Goal: Transaction & Acquisition: Purchase product/service

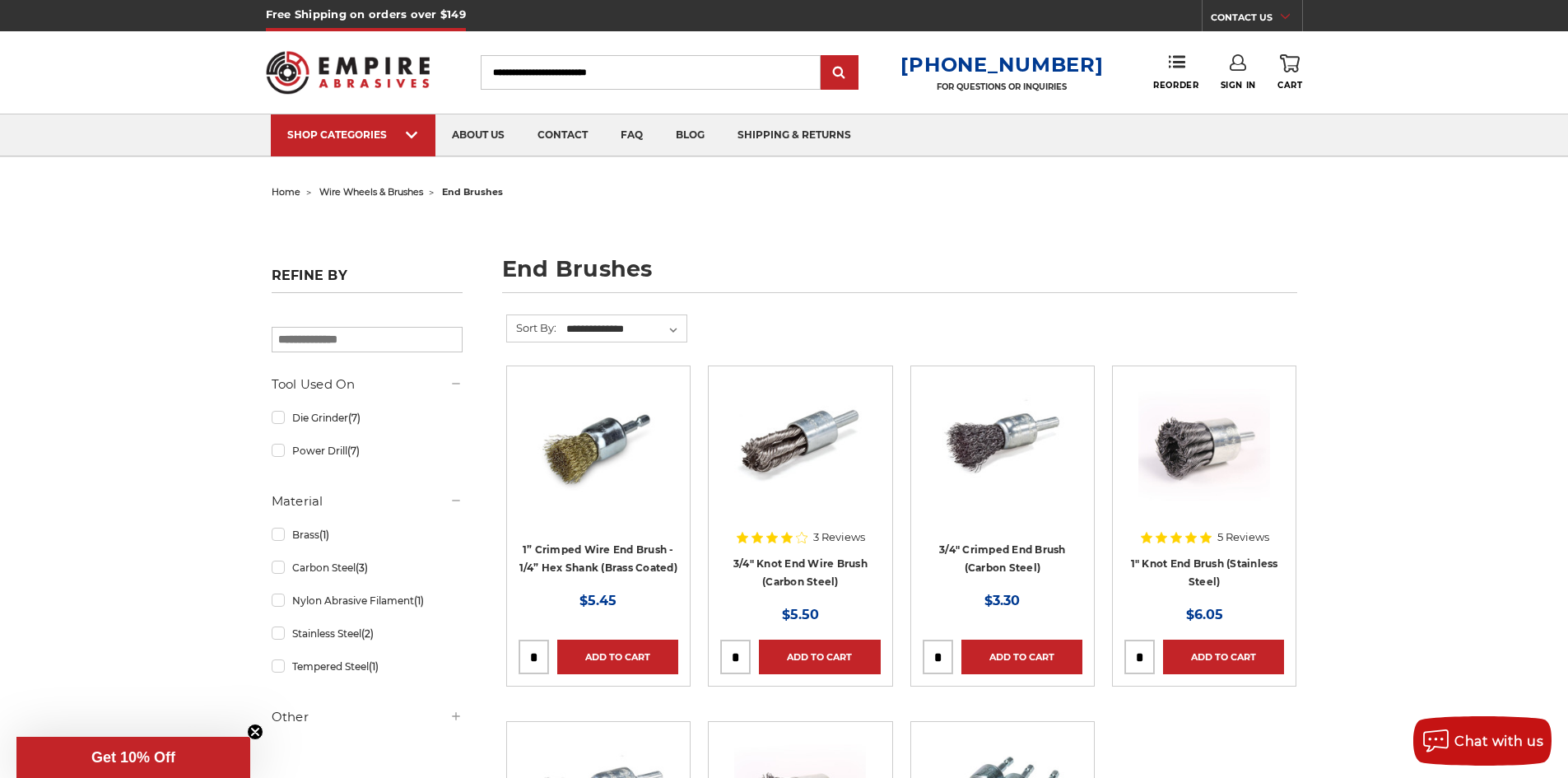
scroll to position [82, 0]
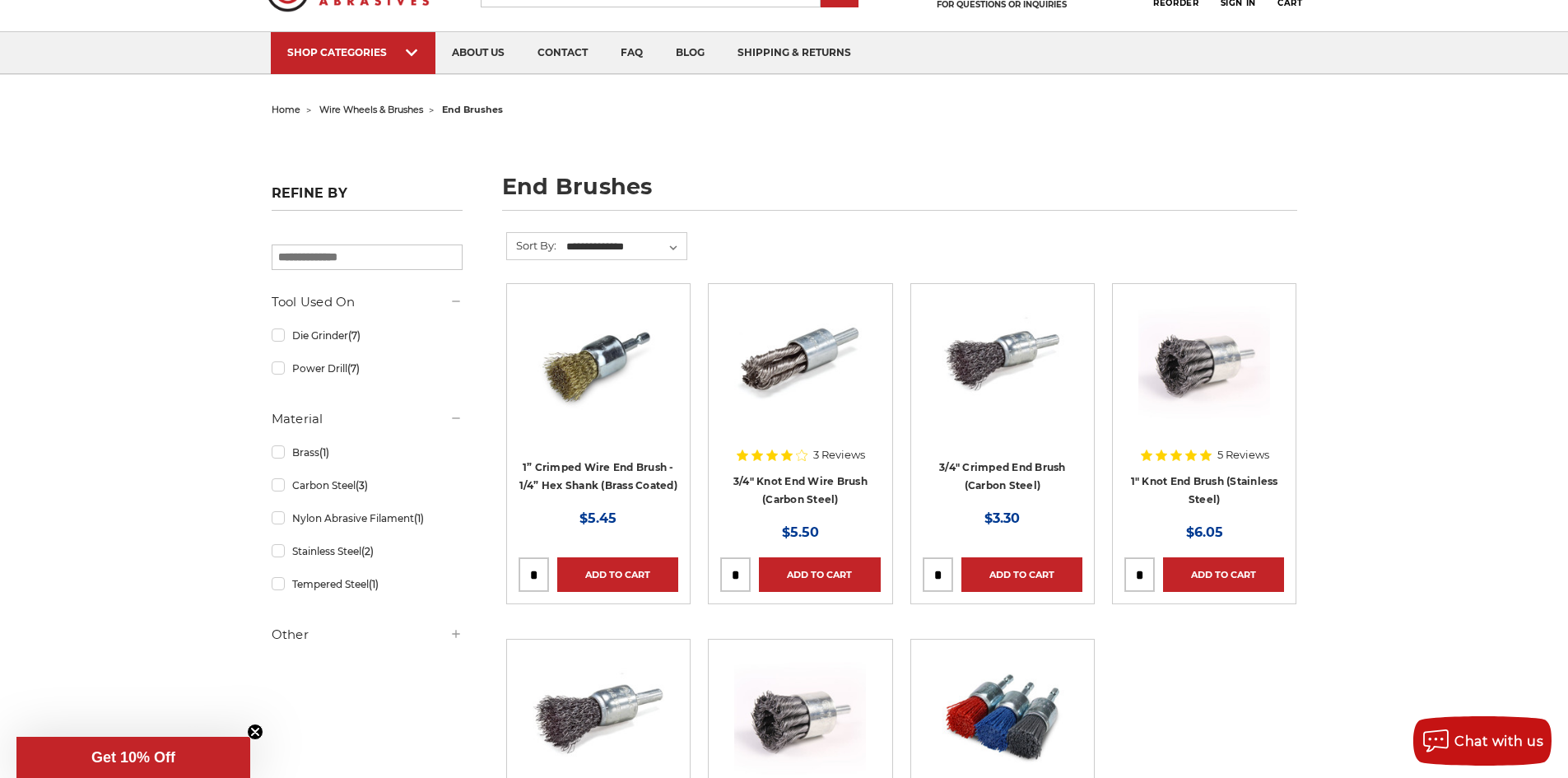
click at [607, 312] on img at bounding box center [598, 361] width 131 height 132
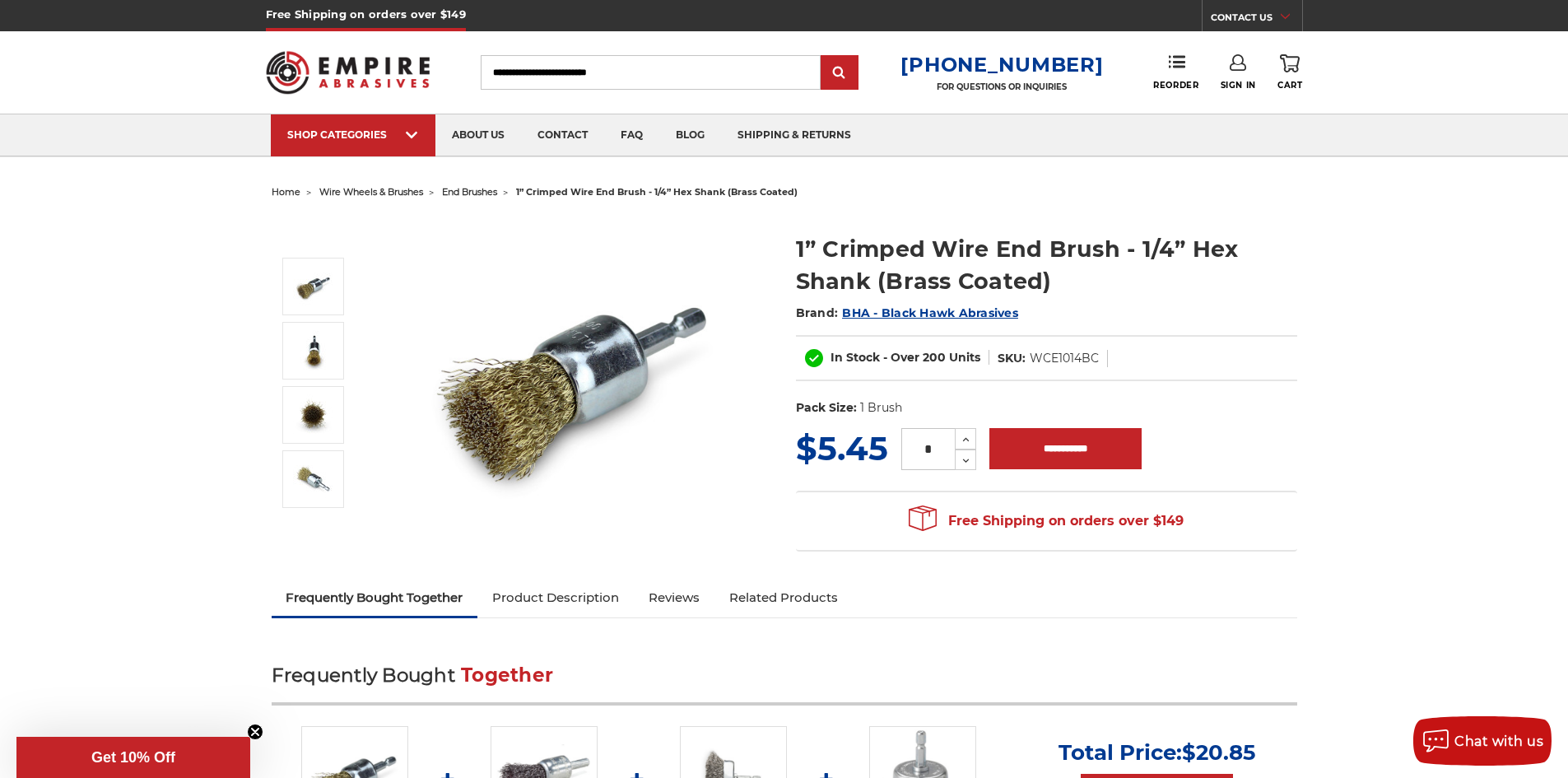
click at [896, 260] on h1 "1” Crimped Wire End Brush - 1/4” Hex Shank (Brass Coated)" at bounding box center [1046, 266] width 501 height 64
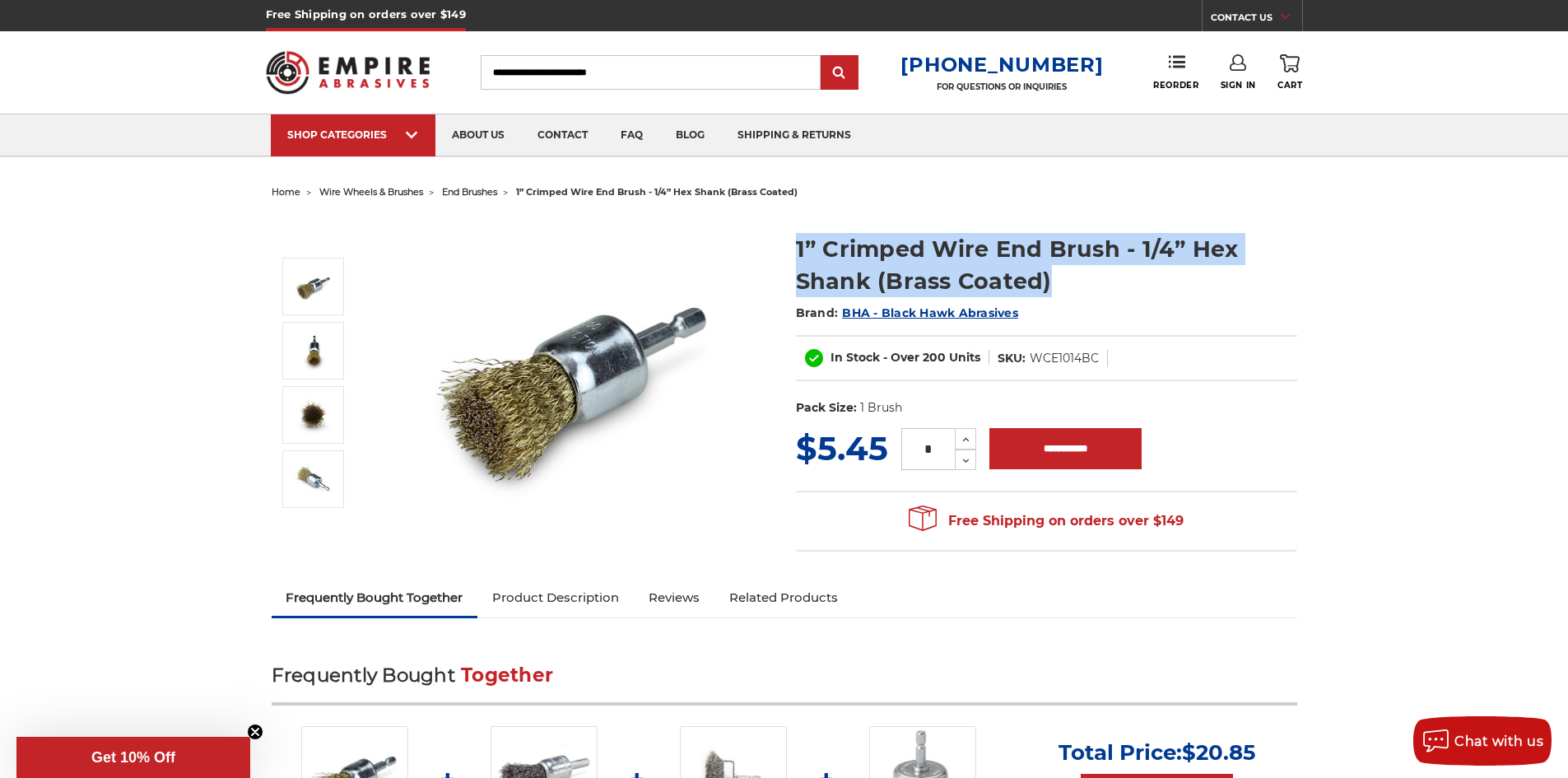
click at [896, 260] on h1 "1” Crimped Wire End Brush - 1/4” Hex Shank (Brass Coated)" at bounding box center [1046, 266] width 501 height 64
copy div "1” Crimped Wire End Brush - 1/4” Hex Shank (Brass Coated)"
